Goal: Task Accomplishment & Management: Complete application form

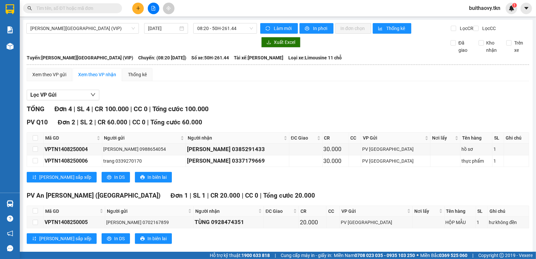
scroll to position [77, 0]
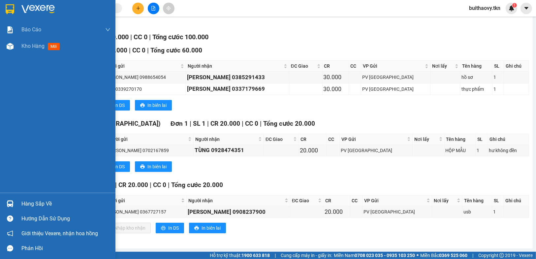
click at [7, 195] on div "Hàng sắp về Hướng dẫn sử dụng Giới thiệu Vexere, nhận hoa hồng Phản hồi" at bounding box center [57, 224] width 115 height 63
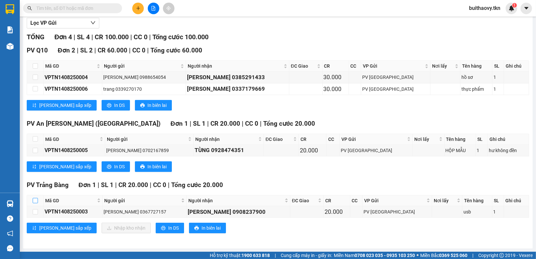
click at [38, 197] on th at bounding box center [35, 200] width 16 height 11
click at [35, 198] on input "checkbox" at bounding box center [35, 200] width 5 height 5
checkbox input "true"
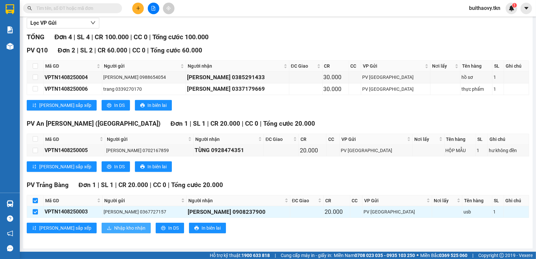
click at [102, 227] on button "Nhập kho nhận" at bounding box center [126, 228] width 49 height 11
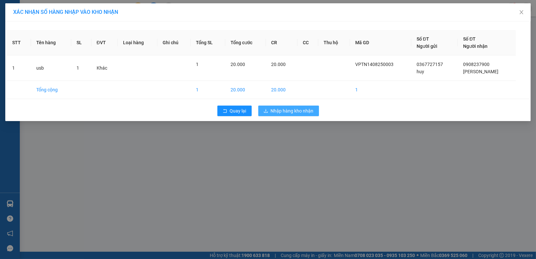
click at [272, 113] on span "Nhập hàng kho nhận" at bounding box center [292, 110] width 43 height 7
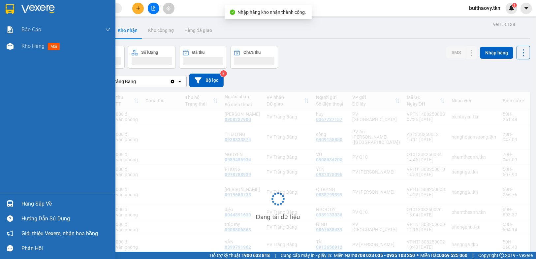
click at [12, 203] on img at bounding box center [10, 203] width 7 height 7
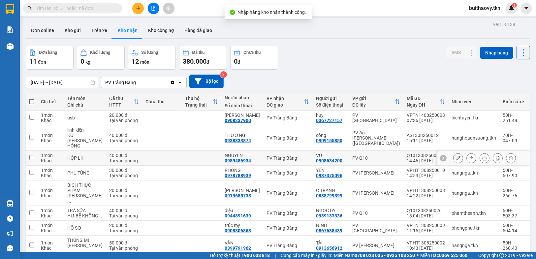
drag, startPoint x: 231, startPoint y: 146, endPoint x: 195, endPoint y: 130, distance: 39.7
click at [230, 143] on section "Kết quả [PERSON_NAME] ( 0 ) Bộ lọc No Data buithaovy.tkn 1 [PERSON_NAME] [PERSO…" at bounding box center [268, 129] width 536 height 259
click at [345, 68] on div "Đơn hàng 11 đơn [PERSON_NAME] 0 kg Số [PERSON_NAME] 12 món Đã thu 380.000 [PERS…" at bounding box center [278, 58] width 504 height 24
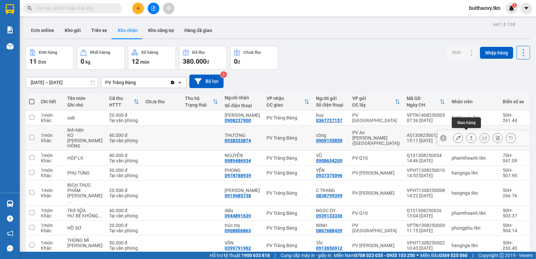
click at [470, 136] on icon at bounding box center [472, 138] width 4 height 4
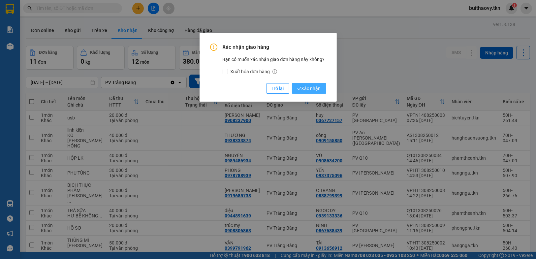
click at [308, 91] on span "Xác nhận" at bounding box center [309, 88] width 24 height 7
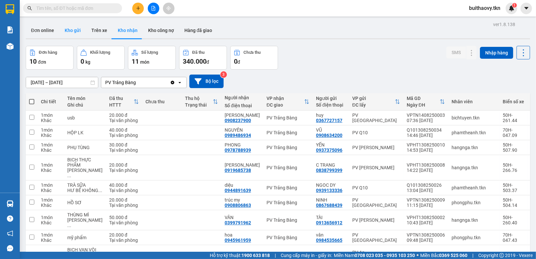
click at [70, 29] on button "Kho gửi" at bounding box center [72, 30] width 27 height 16
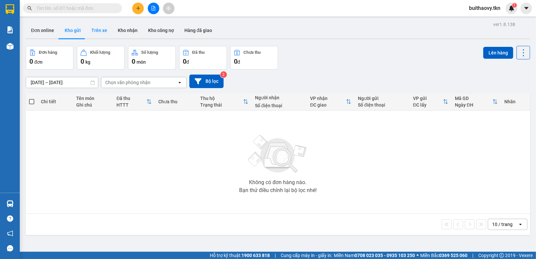
click at [103, 31] on button "Trên xe" at bounding box center [99, 30] width 26 height 16
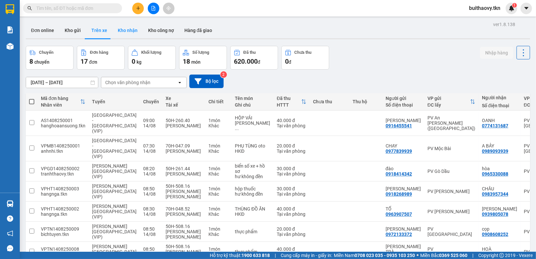
click at [129, 29] on button "Kho nhận" at bounding box center [127, 30] width 30 height 16
type input "[DATE] – [DATE]"
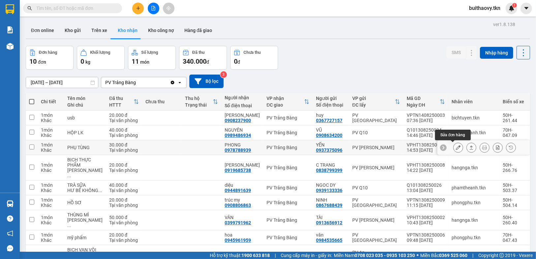
click at [469, 148] on icon at bounding box center [471, 147] width 5 height 5
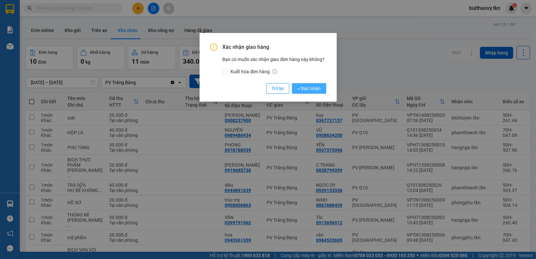
click at [317, 91] on span "Xác nhận" at bounding box center [309, 88] width 24 height 7
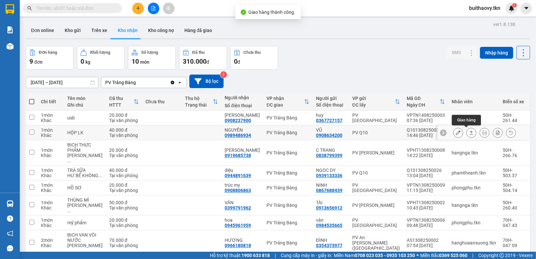
click at [467, 133] on button at bounding box center [471, 133] width 9 height 12
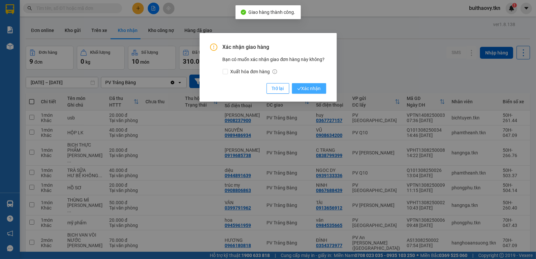
drag, startPoint x: 325, startPoint y: 94, endPoint x: 318, endPoint y: 92, distance: 7.1
click at [324, 94] on div "Xác [PERSON_NAME] hàng Bạn có muốn xác [PERSON_NAME] đơn hàng này không? Xuất […" at bounding box center [268, 67] width 137 height 69
click at [318, 92] on span "Xác nhận" at bounding box center [309, 88] width 24 height 7
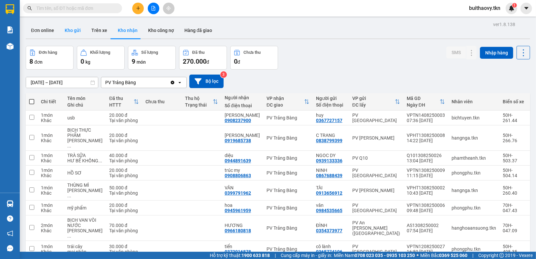
click at [66, 27] on button "Kho gửi" at bounding box center [72, 30] width 27 height 16
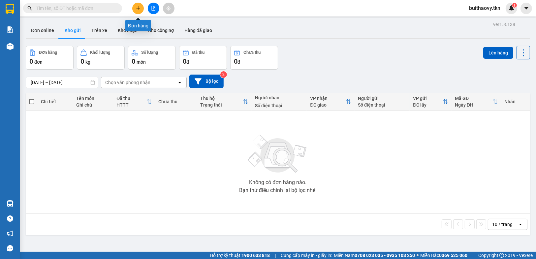
click at [139, 8] on icon "plus" at bounding box center [138, 8] width 4 height 0
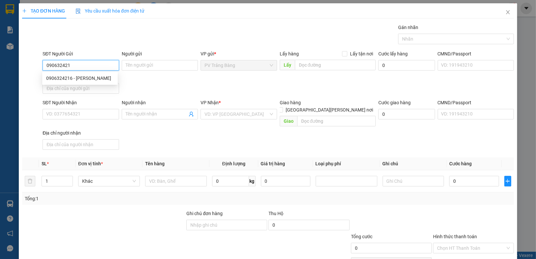
type input "0906324216"
click at [99, 78] on div "0906324216 - [PERSON_NAME]" at bounding box center [80, 78] width 68 height 7
type input "binh"
type input "0912938039"
type input "cúc"
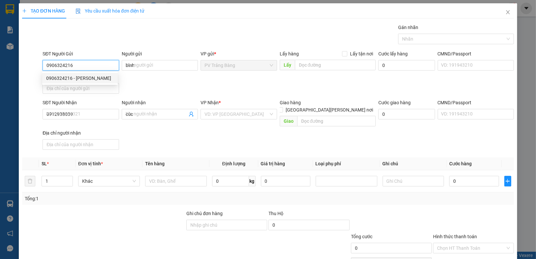
type input "20.000"
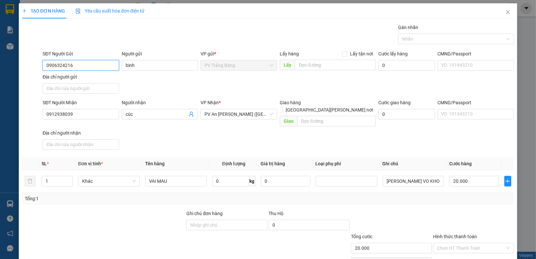
type input "0906324216"
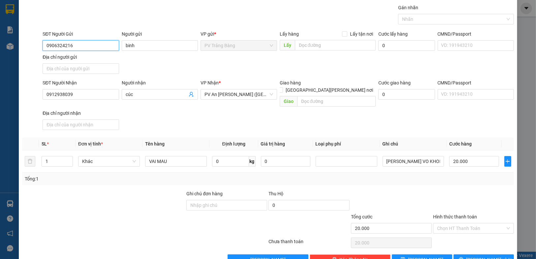
scroll to position [30, 0]
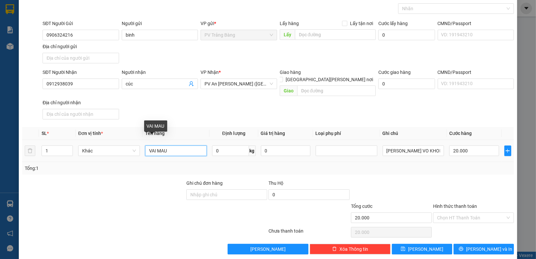
click at [185, 145] on input "VAI MAU" at bounding box center [176, 150] width 62 height 11
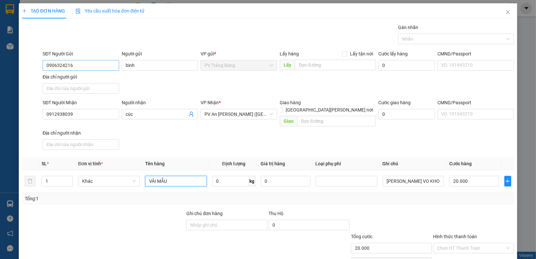
type input "VẢI MẪU"
click at [96, 64] on input "0906324216" at bounding box center [81, 65] width 76 height 11
click at [214, 142] on div "SĐT Người [PERSON_NAME] 0912938039 Người [PERSON_NAME] [PERSON_NAME] * PV An [P…" at bounding box center [278, 125] width 474 height 53
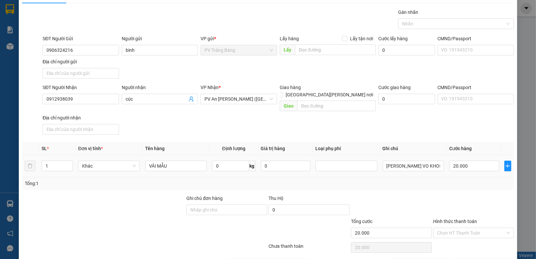
scroll to position [30, 0]
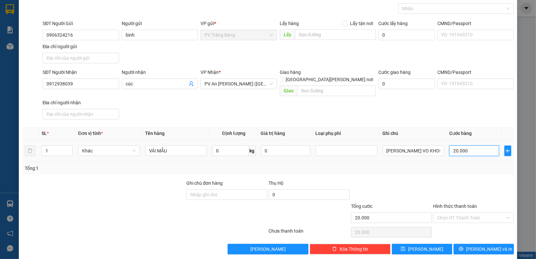
click at [464, 145] on input "20.000" at bounding box center [473, 150] width 49 height 11
type input "4"
type input "40"
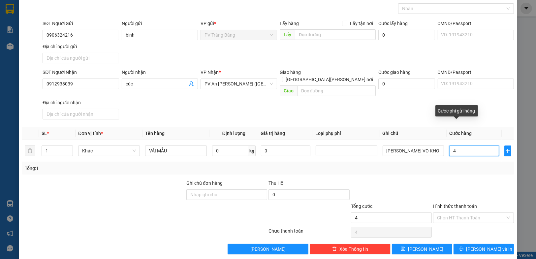
type input "40"
type input "400"
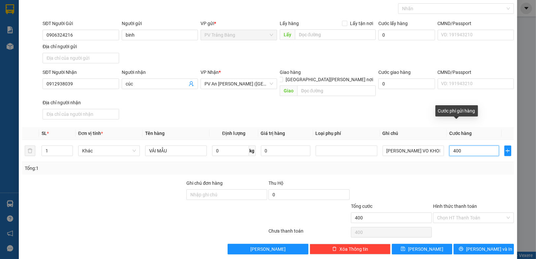
type input "4.000"
type input "40.000"
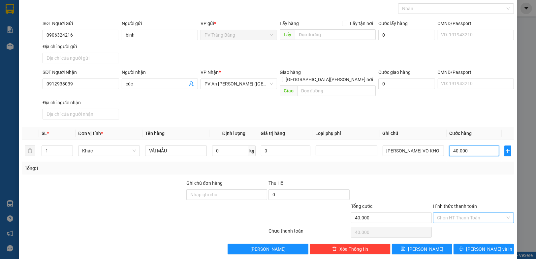
type input "40.000"
click at [455, 213] on input "Hình thức thanh toán" at bounding box center [471, 218] width 68 height 10
click at [454, 222] on div "Tại văn phòng" at bounding box center [469, 222] width 72 height 7
type input "0"
click at [463, 244] on button "[PERSON_NAME] và In" at bounding box center [484, 249] width 60 height 11
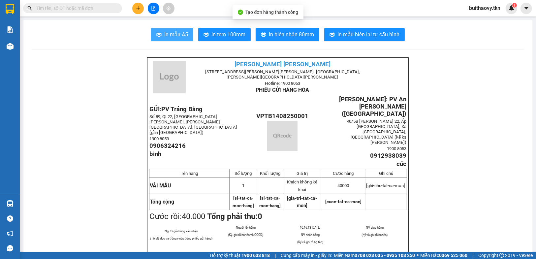
click at [173, 34] on span "In mẫu A5" at bounding box center [176, 34] width 24 height 8
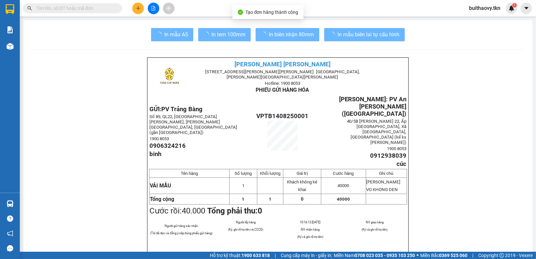
click at [134, 7] on button at bounding box center [138, 9] width 12 height 12
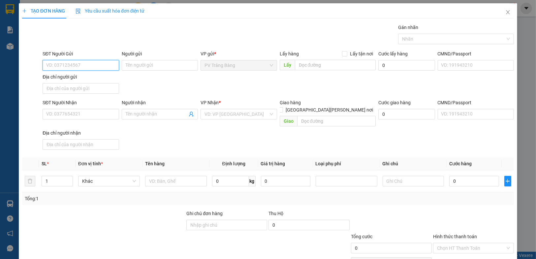
paste input "0906324216"
type input "0906324216"
click at [192, 47] on div "Transit Pickup Surcharge Ids Transit Deliver Surcharge Ids Transit Deliver Surc…" at bounding box center [268, 154] width 492 height 261
click at [102, 63] on input "0906324216" at bounding box center [81, 65] width 76 height 11
click at [100, 78] on div "0906324216 - [PERSON_NAME]" at bounding box center [80, 78] width 68 height 7
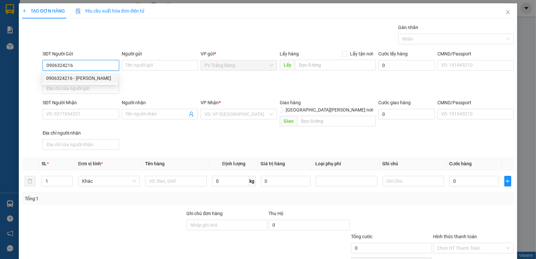
type input "binh"
type input "0912938039"
type input "cúc"
type input "40.000"
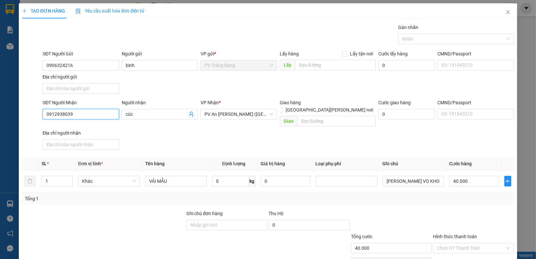
click at [84, 112] on input "0912938039" at bounding box center [81, 114] width 76 height 11
click at [87, 132] on div "0939701668 - [PERSON_NAME]" at bounding box center [80, 137] width 76 height 11
type input "0939701668"
type input "ngoan"
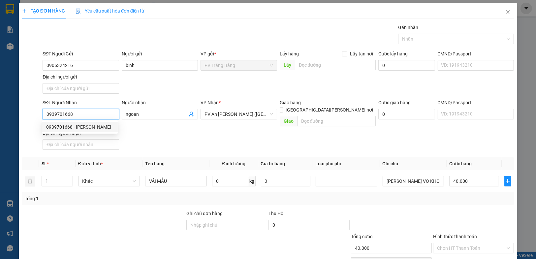
type input "20.000"
type input "0939701668"
click at [168, 135] on div "SĐT Người [PERSON_NAME] 0939701668 0939701668 Người [PERSON_NAME] [PERSON_NAME]…" at bounding box center [278, 125] width 474 height 53
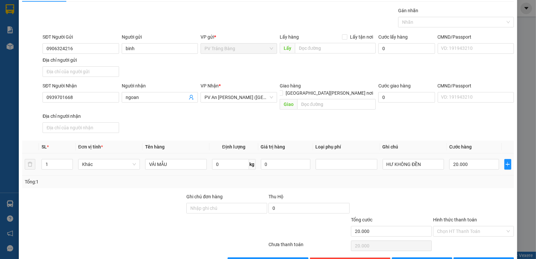
scroll to position [30, 0]
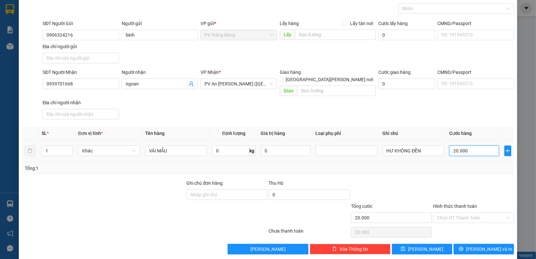
click at [456, 145] on input "20.000" at bounding box center [473, 150] width 49 height 11
click at [169, 145] on input "VẢI MẪU" at bounding box center [176, 150] width 62 height 11
type input "V"
type input "HỒ SƠ"
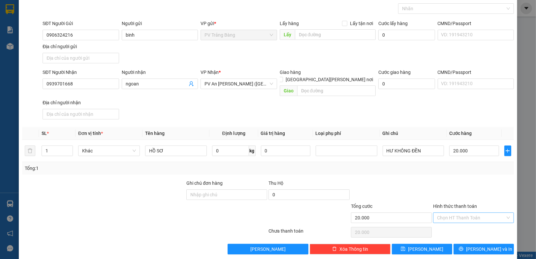
click at [460, 213] on input "Hình thức thanh toán" at bounding box center [471, 218] width 68 height 10
click at [462, 222] on div "Tại văn phòng" at bounding box center [469, 222] width 72 height 7
type input "0"
click at [463, 247] on icon "printer" at bounding box center [461, 249] width 4 height 4
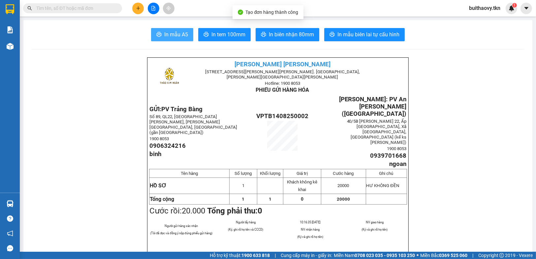
click at [178, 37] on span "In mẫu A5" at bounding box center [176, 34] width 24 height 8
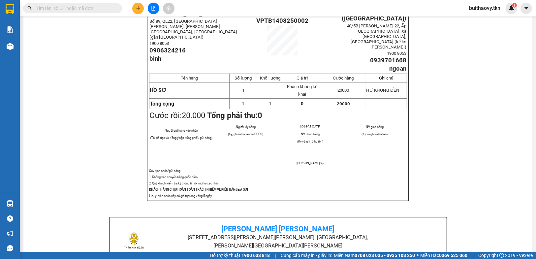
scroll to position [132, 0]
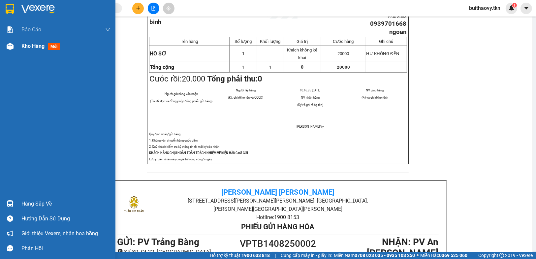
click at [9, 51] on div at bounding box center [10, 47] width 12 height 12
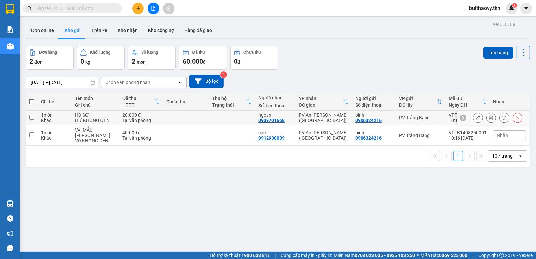
click at [151, 114] on div "20.000 đ" at bounding box center [140, 114] width 37 height 5
checkbox input "true"
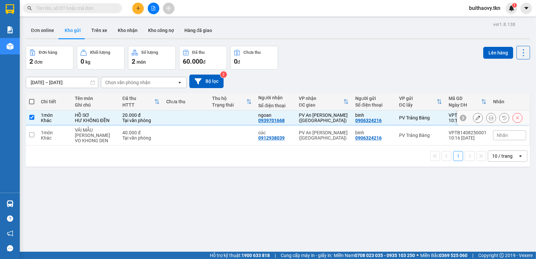
click at [151, 135] on div "Tại văn phòng" at bounding box center [140, 137] width 37 height 5
checkbox input "true"
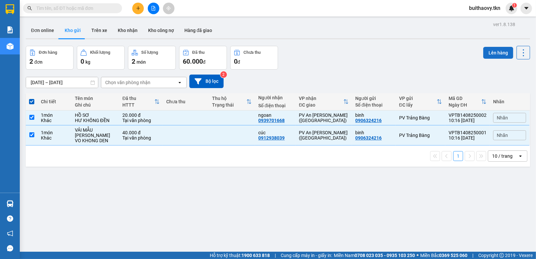
click at [500, 53] on button "Lên hàng" at bounding box center [498, 53] width 30 height 12
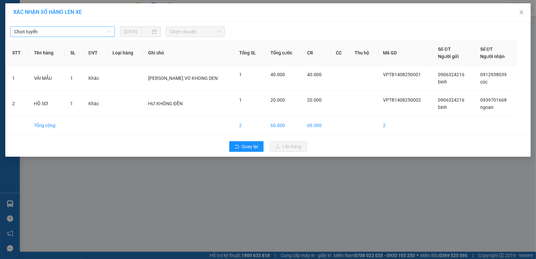
click at [99, 31] on span "Chọn tuyến" at bounding box center [62, 32] width 97 height 10
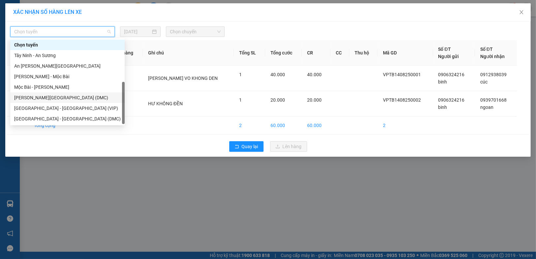
scroll to position [11, 0]
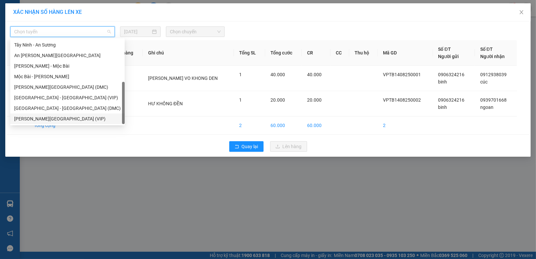
click at [71, 119] on div "[PERSON_NAME][GEOGRAPHIC_DATA] (VIP)" at bounding box center [67, 118] width 107 height 7
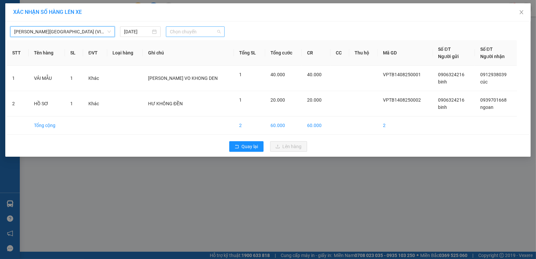
click at [181, 27] on span "Chọn chuyến" at bounding box center [195, 32] width 51 height 10
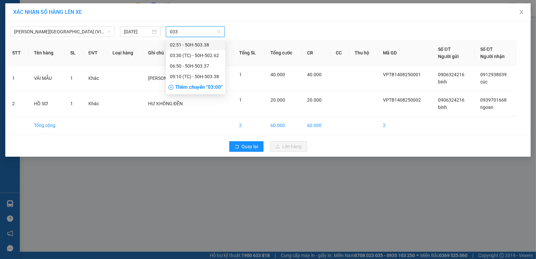
type input "0338"
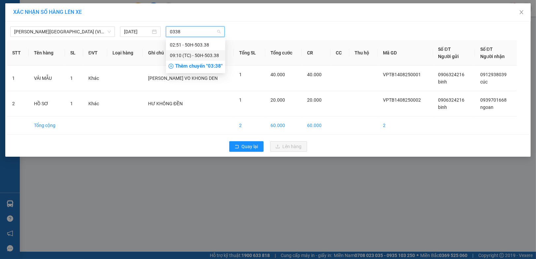
click at [182, 56] on div "09:10 (TC) - 50H-503.38" at bounding box center [195, 55] width 51 height 7
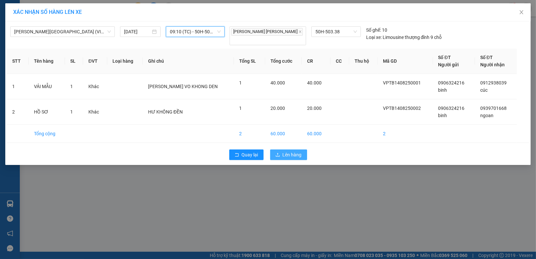
click at [299, 154] on button "Lên hàng" at bounding box center [288, 154] width 37 height 11
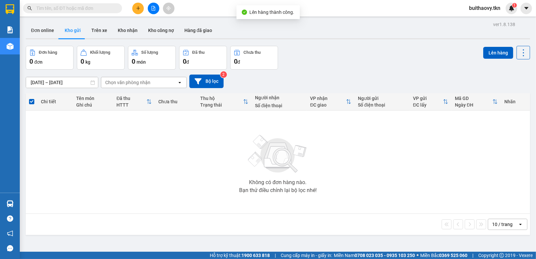
click at [355, 255] on strong "0708 023 035 - 0935 103 250" at bounding box center [385, 255] width 60 height 5
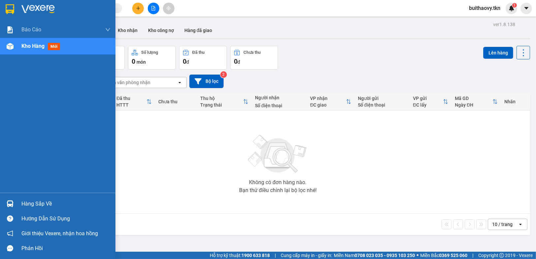
click at [7, 199] on div at bounding box center [10, 204] width 12 height 12
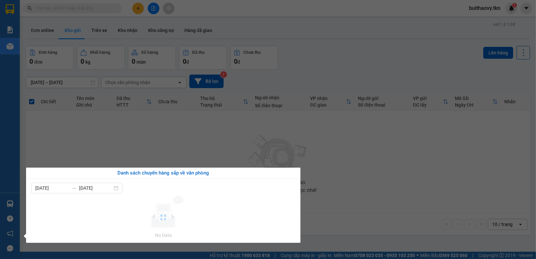
click at [347, 171] on section "Kết quả [PERSON_NAME] ( 0 ) Bộ lọc No Data buithaovy.tkn 1 [PERSON_NAME] [PERSO…" at bounding box center [268, 129] width 536 height 259
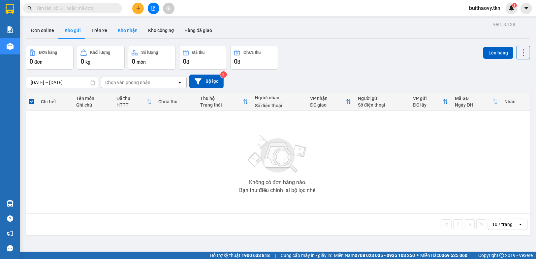
click at [118, 27] on button "Kho nhận" at bounding box center [127, 30] width 30 height 16
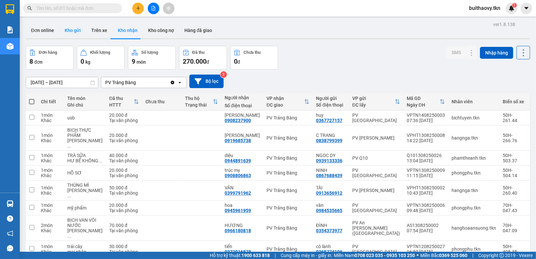
click at [74, 31] on button "Kho gửi" at bounding box center [72, 30] width 27 height 16
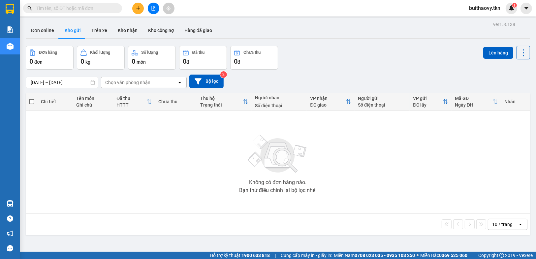
click at [78, 6] on input "text" at bounding box center [75, 8] width 78 height 7
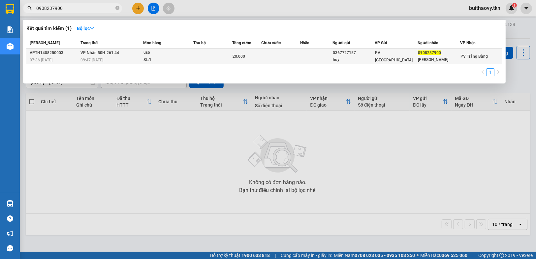
type input "0908237900"
click at [435, 62] on div "[PERSON_NAME]" at bounding box center [439, 59] width 42 height 7
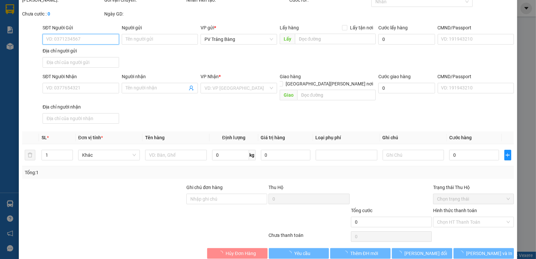
type input "0367727157"
type input "huy"
type input "0908237900"
type input "[PERSON_NAME]"
type input "20.000"
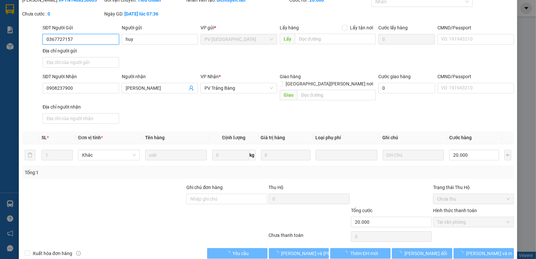
scroll to position [32, 0]
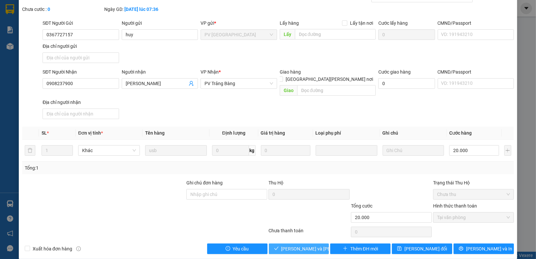
click at [294, 243] on button "[PERSON_NAME] và [PERSON_NAME] hàng" at bounding box center [299, 248] width 60 height 11
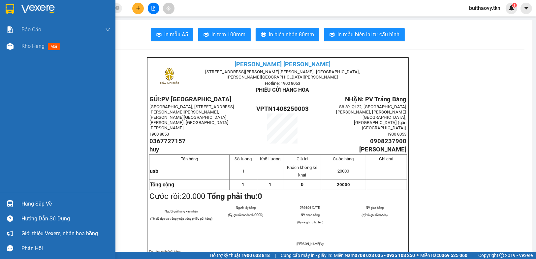
click at [17, 204] on div "Hàng sắp về" at bounding box center [57, 203] width 115 height 15
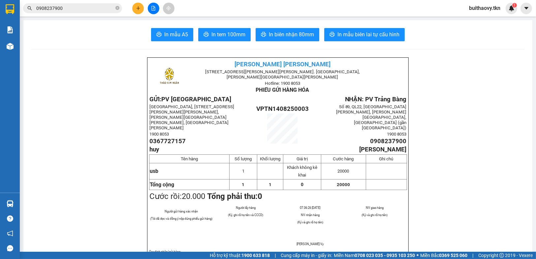
click at [101, 114] on section "Kết quả [PERSON_NAME] ( 1 ) Bộ lọc Mã ĐH Trạng thái Món hàng Thu hộ Tổng [PERSO…" at bounding box center [268, 129] width 536 height 259
click at [134, 9] on button at bounding box center [138, 9] width 12 height 12
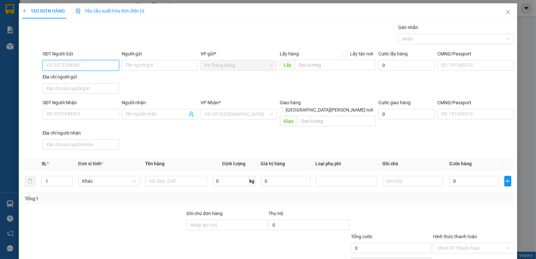
type input "0"
click at [87, 77] on div "0384872499 - [PERSON_NAME]" at bounding box center [80, 78] width 68 height 7
type input "0384872499"
type input "nhung"
type input "0909764802"
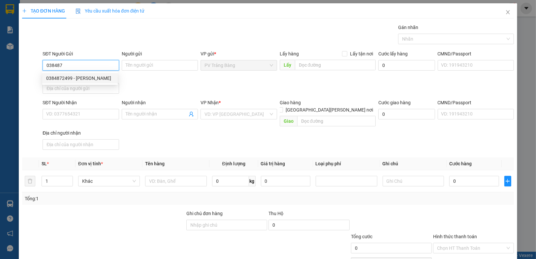
type input "chi"
type input "60.000"
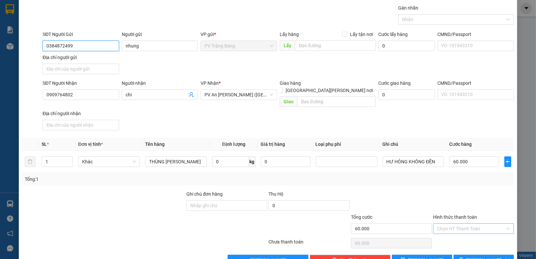
scroll to position [30, 0]
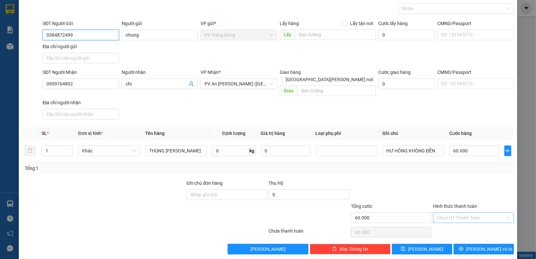
type input "0384872499"
click at [466, 213] on input "Hình thức thanh toán" at bounding box center [471, 218] width 68 height 10
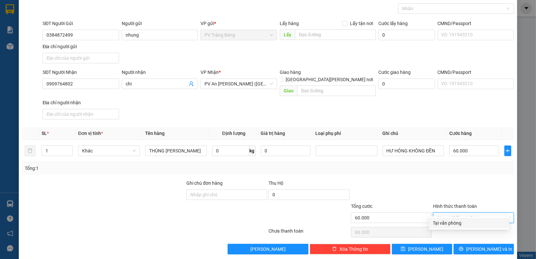
click at [461, 221] on div "Tại văn phòng" at bounding box center [469, 222] width 72 height 7
type input "0"
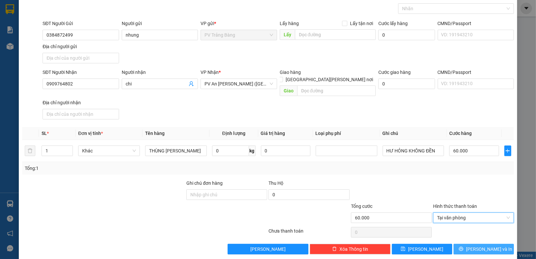
click at [458, 244] on button "[PERSON_NAME] và In" at bounding box center [484, 249] width 60 height 11
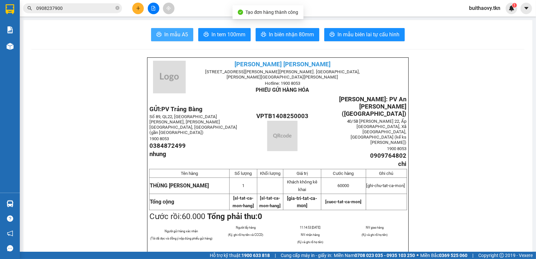
click at [173, 34] on span "In mẫu A5" at bounding box center [176, 34] width 24 height 8
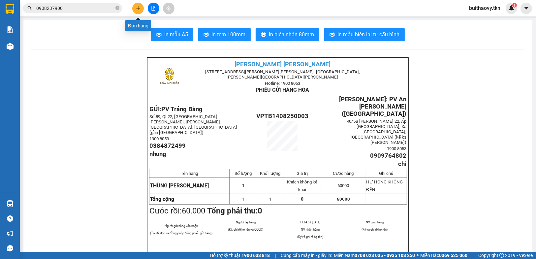
click at [138, 4] on button at bounding box center [138, 9] width 12 height 12
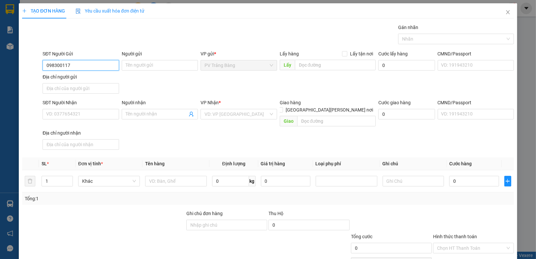
type input "0983001177"
click at [93, 77] on div "0983001177 - [PERSON_NAME]" at bounding box center [80, 78] width 68 height 7
type input "vinh"
type input "02766252110"
type input "HỢP TÁC XÃ ĐỒNG TÂM"
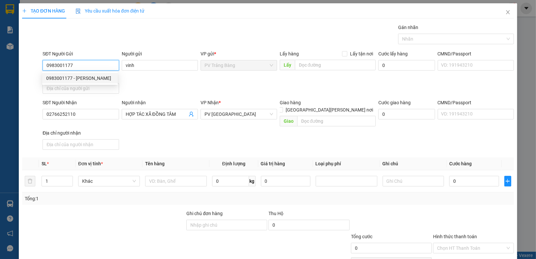
type input "20.000"
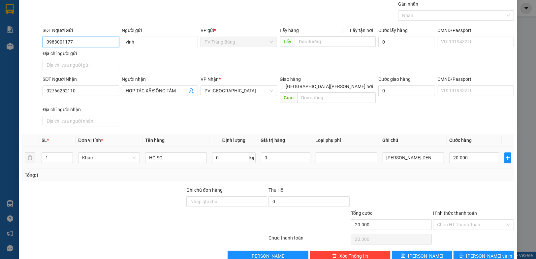
scroll to position [30, 0]
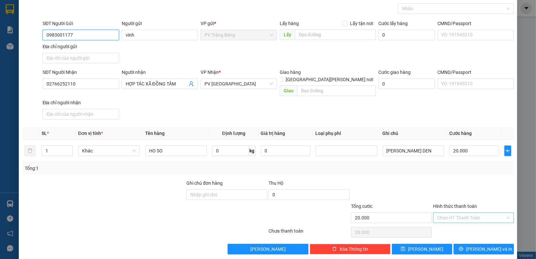
type input "0983001177"
click at [456, 213] on input "Hình thức thanh toán" at bounding box center [471, 218] width 68 height 10
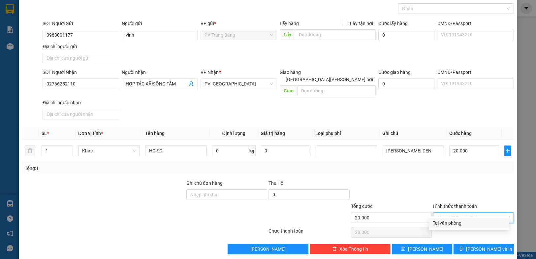
drag, startPoint x: 454, startPoint y: 221, endPoint x: 453, endPoint y: 233, distance: 12.3
click at [454, 222] on div "Tại văn phòng" at bounding box center [469, 222] width 72 height 7
type input "0"
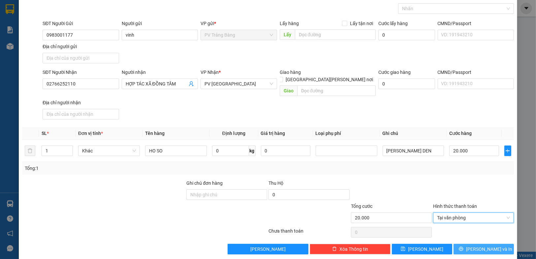
click at [454, 244] on button "[PERSON_NAME] và In" at bounding box center [484, 249] width 60 height 11
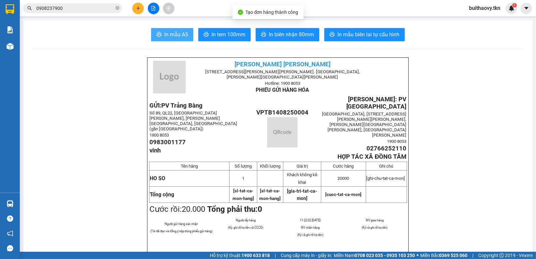
click at [189, 35] on button "In mẫu A5" at bounding box center [172, 34] width 42 height 13
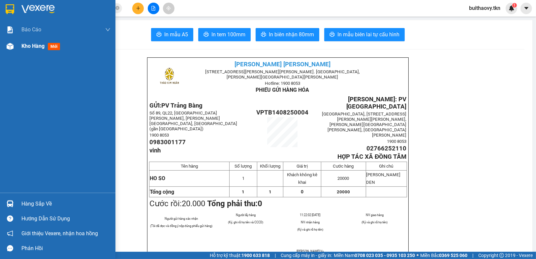
click at [27, 45] on span "Kho hàng" at bounding box center [32, 46] width 23 height 6
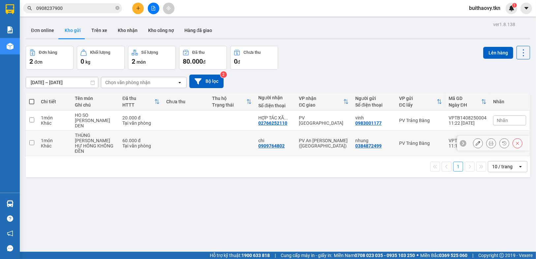
click at [311, 140] on div "PV An [PERSON_NAME] ([GEOGRAPHIC_DATA])" at bounding box center [324, 143] width 50 height 11
checkbox input "true"
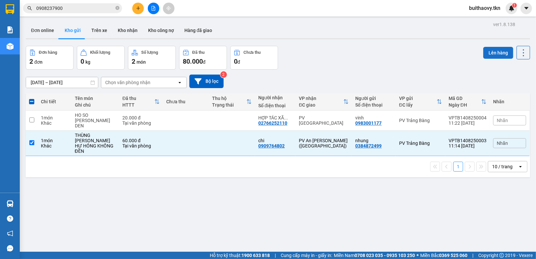
click at [486, 56] on button "Lên hàng" at bounding box center [498, 53] width 30 height 12
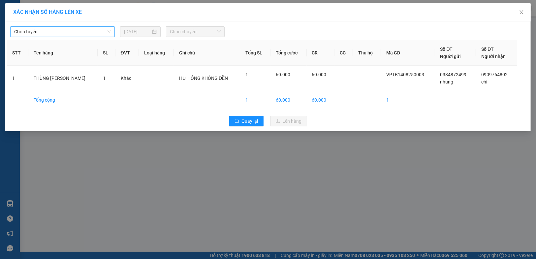
click at [105, 28] on span "Chọn tuyến" at bounding box center [62, 32] width 97 height 10
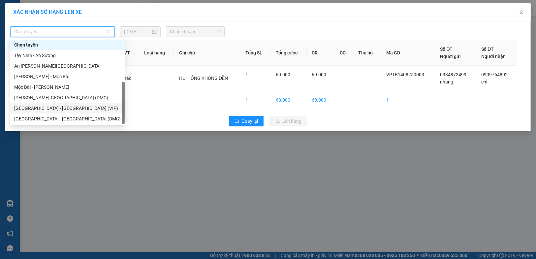
scroll to position [11, 0]
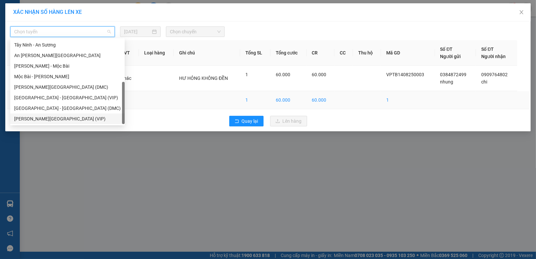
drag, startPoint x: 59, startPoint y: 118, endPoint x: 98, endPoint y: 95, distance: 45.3
click at [59, 118] on div "[PERSON_NAME][GEOGRAPHIC_DATA] (VIP)" at bounding box center [67, 118] width 107 height 7
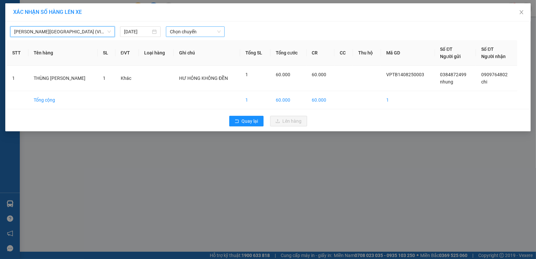
click at [201, 33] on span "Chọn chuyến" at bounding box center [195, 32] width 51 height 10
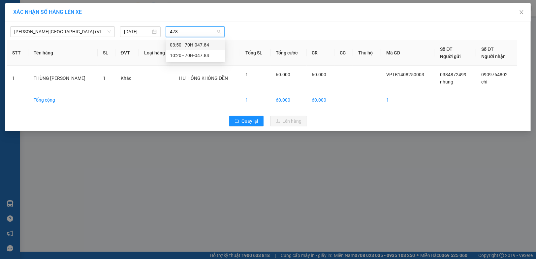
type input "4784"
click at [203, 52] on div "10:20 - 70H-047.84" at bounding box center [195, 55] width 51 height 7
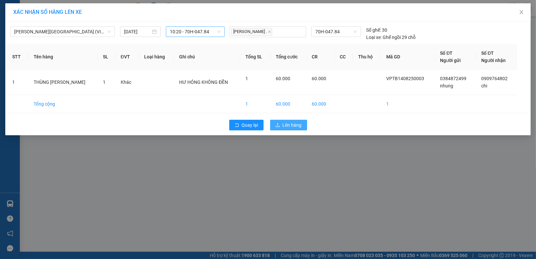
click at [283, 123] on span "Lên hàng" at bounding box center [292, 124] width 19 height 7
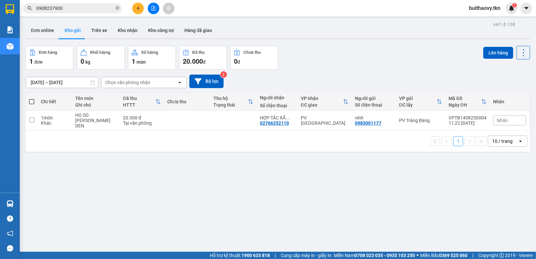
click at [195, 105] on div "Chưa thu" at bounding box center [187, 101] width 40 height 13
drag, startPoint x: 198, startPoint y: 113, endPoint x: 244, endPoint y: 113, distance: 45.8
click at [200, 113] on td at bounding box center [187, 120] width 47 height 20
checkbox input "true"
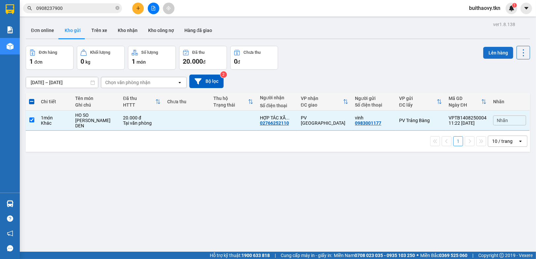
click at [486, 50] on button "Lên hàng" at bounding box center [498, 53] width 30 height 12
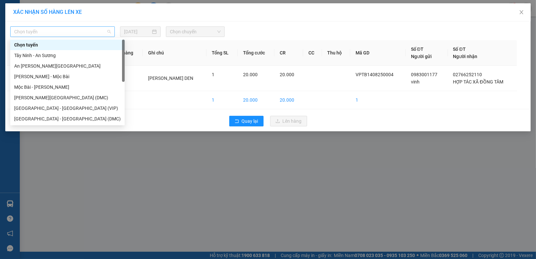
click at [43, 36] on span "Chọn tuyến" at bounding box center [62, 32] width 97 height 10
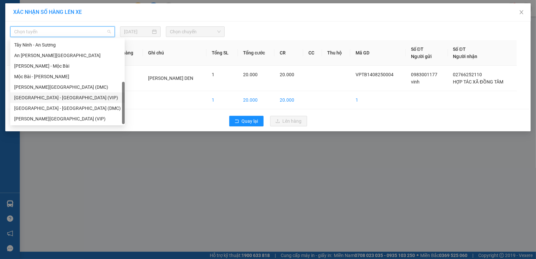
drag, startPoint x: 59, startPoint y: 96, endPoint x: 63, endPoint y: 92, distance: 5.2
click at [60, 96] on div "[GEOGRAPHIC_DATA] - [GEOGRAPHIC_DATA] (VIP)" at bounding box center [67, 97] width 107 height 7
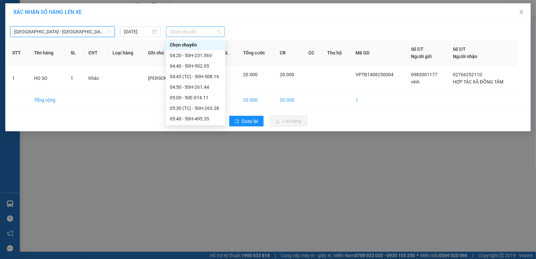
click at [185, 35] on span "Chọn chuyến" at bounding box center [195, 32] width 51 height 10
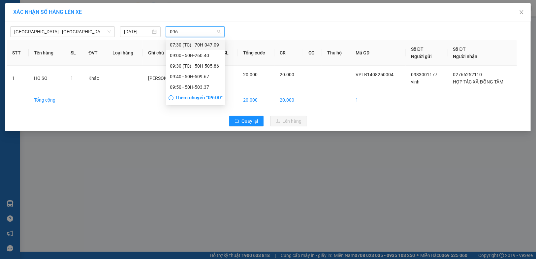
type input "0967"
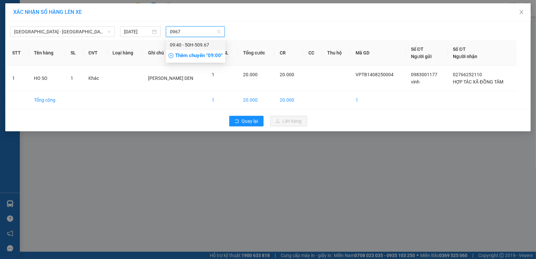
click at [199, 42] on div "09:40 - 50H-509.67" at bounding box center [195, 44] width 51 height 7
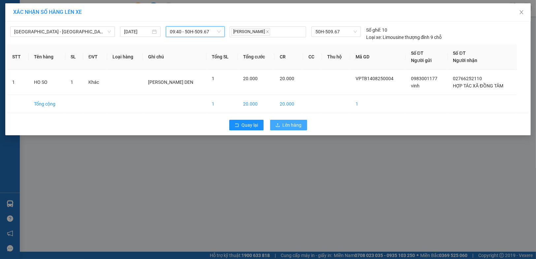
click at [292, 122] on span "Lên hàng" at bounding box center [292, 124] width 19 height 7
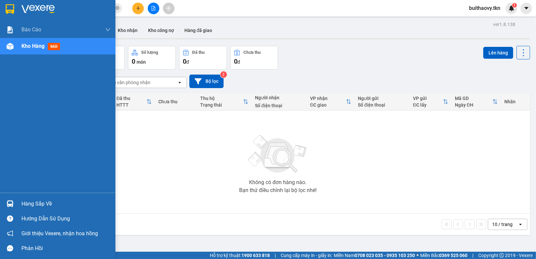
drag, startPoint x: 1, startPoint y: 200, endPoint x: 5, endPoint y: 200, distance: 4.3
click at [1, 200] on div "Hàng sắp về" at bounding box center [57, 203] width 115 height 15
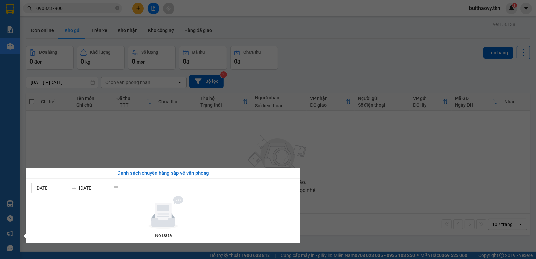
drag, startPoint x: 334, startPoint y: 215, endPoint x: 335, endPoint y: 224, distance: 9.3
click at [334, 217] on section "Kết quả [PERSON_NAME] ( 1 ) Bộ lọc Mã ĐH Trạng thái Món hàng Thu hộ Tổng [PERSO…" at bounding box center [268, 129] width 536 height 259
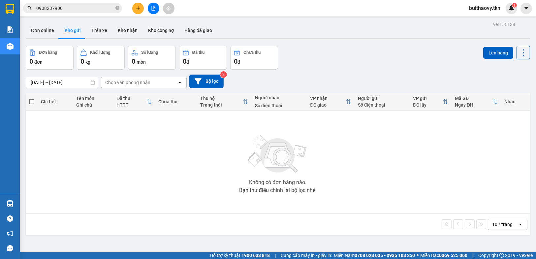
click at [17, 203] on div "Hàng sắp về" at bounding box center [10, 203] width 20 height 15
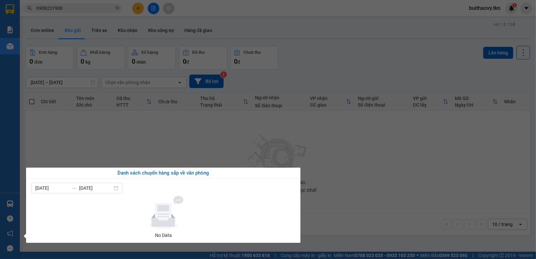
click at [426, 231] on section "Kết quả [PERSON_NAME] ( 1 ) Bộ lọc Mã ĐH Trạng thái Món hàng Thu hộ Tổng [PERSO…" at bounding box center [268, 129] width 536 height 259
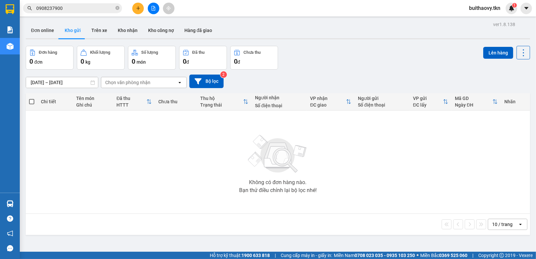
click at [11, 206] on img at bounding box center [10, 203] width 7 height 7
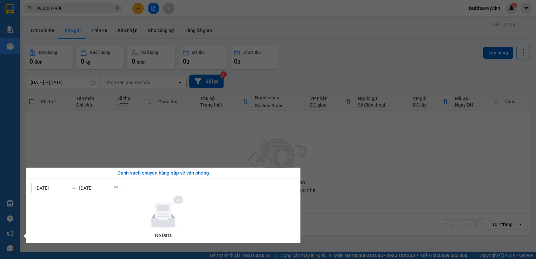
drag, startPoint x: 352, startPoint y: 207, endPoint x: 349, endPoint y: 241, distance: 34.7
click at [353, 208] on section "Kết quả [PERSON_NAME] ( 1 ) Bộ lọc Mã ĐH Trạng thái Món hàng Thu hộ Tổng [PERSO…" at bounding box center [268, 129] width 536 height 259
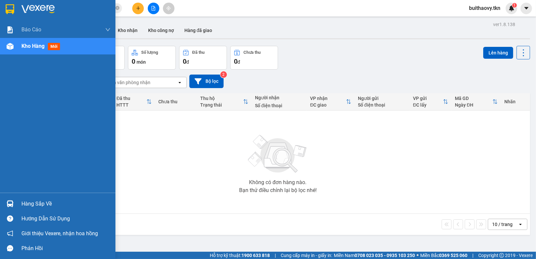
click at [0, 208] on div "Hàng sắp về" at bounding box center [57, 203] width 115 height 15
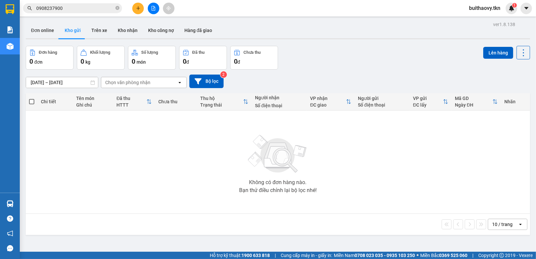
drag, startPoint x: 312, startPoint y: 187, endPoint x: 324, endPoint y: 216, distance: 30.9
click at [313, 187] on section "Kết quả [PERSON_NAME] ( 1 ) Bộ lọc Mã ĐH Trạng thái Món hàng Thu hộ Tổng [PERSO…" at bounding box center [268, 129] width 536 height 259
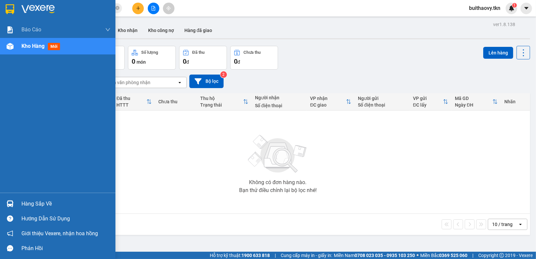
drag, startPoint x: 10, startPoint y: 201, endPoint x: 54, endPoint y: 199, distance: 44.2
click at [11, 201] on img at bounding box center [10, 203] width 7 height 7
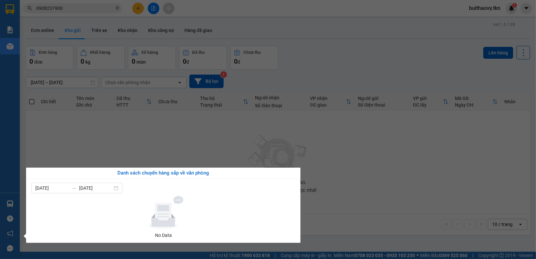
click at [352, 209] on section "Kết quả [PERSON_NAME] ( 1 ) Bộ lọc Mã ĐH Trạng thái Món hàng Thu hộ Tổng [PERSO…" at bounding box center [268, 129] width 536 height 259
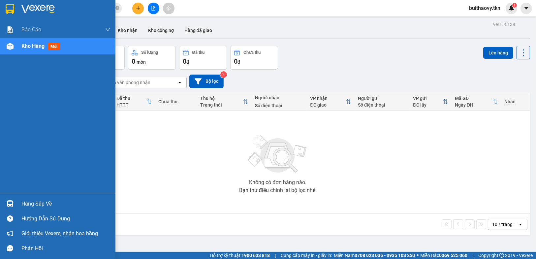
click at [17, 206] on div "Hàng sắp về" at bounding box center [57, 203] width 115 height 15
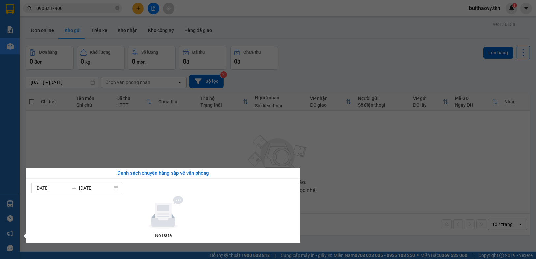
click at [401, 211] on section "Kết quả [PERSON_NAME] ( 1 ) Bộ lọc Mã ĐH Trạng thái Món hàng Thu hộ Tổng [PERSO…" at bounding box center [268, 129] width 536 height 259
